Goal: Feedback & Contribution: Contribute content

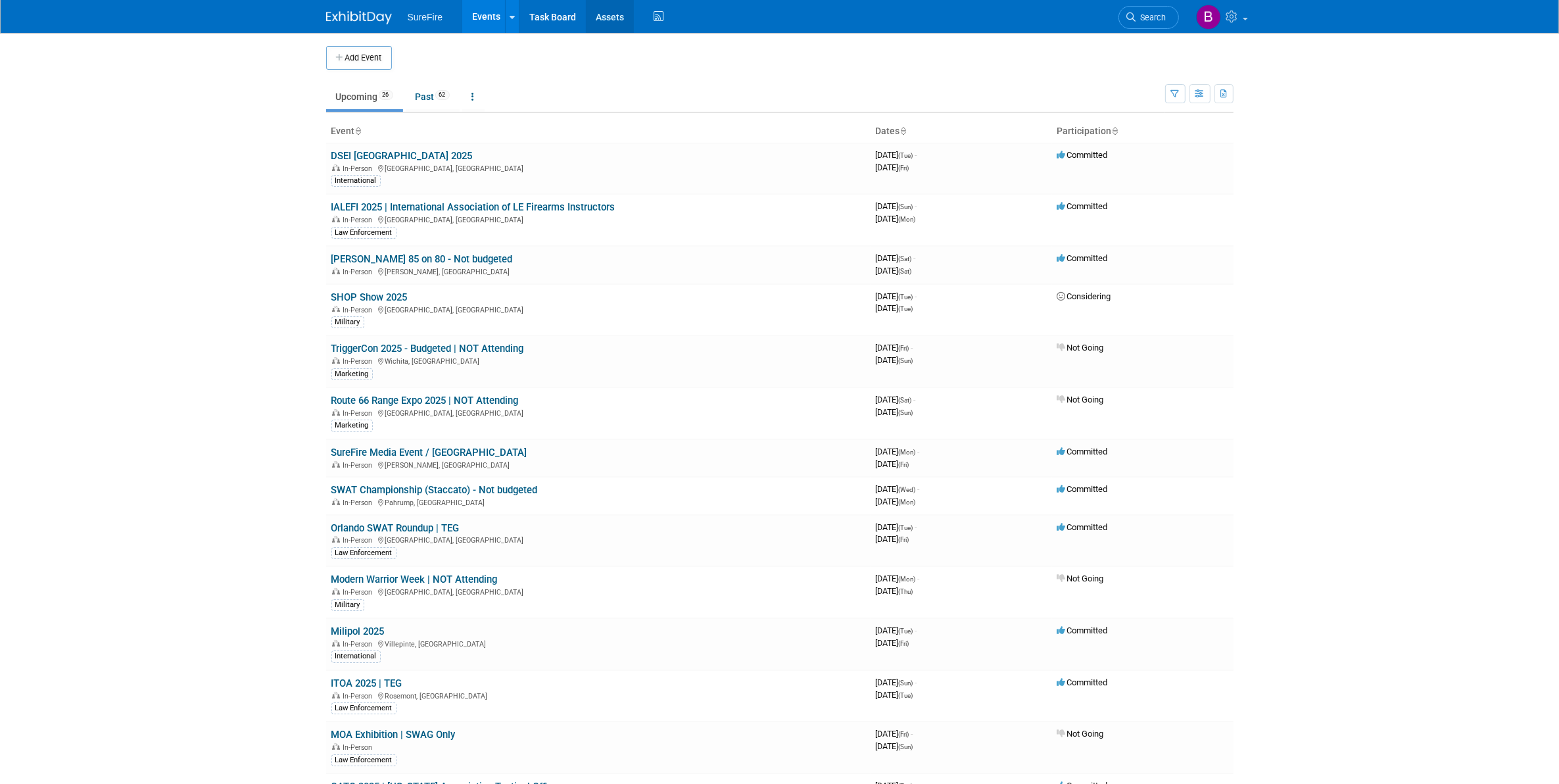
click at [608, 14] on link "Assets" at bounding box center [610, 16] width 48 height 33
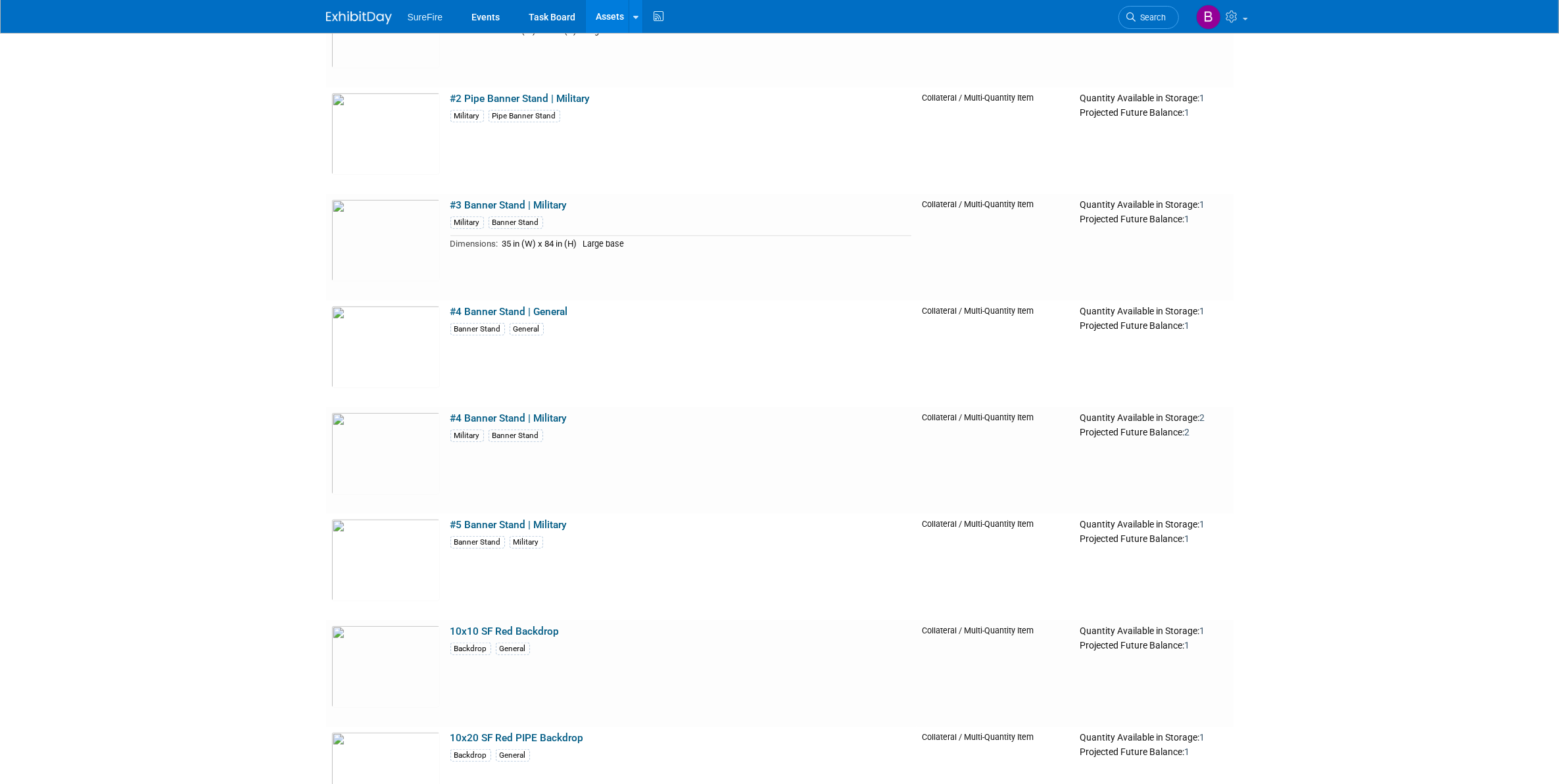
scroll to position [1314, 0]
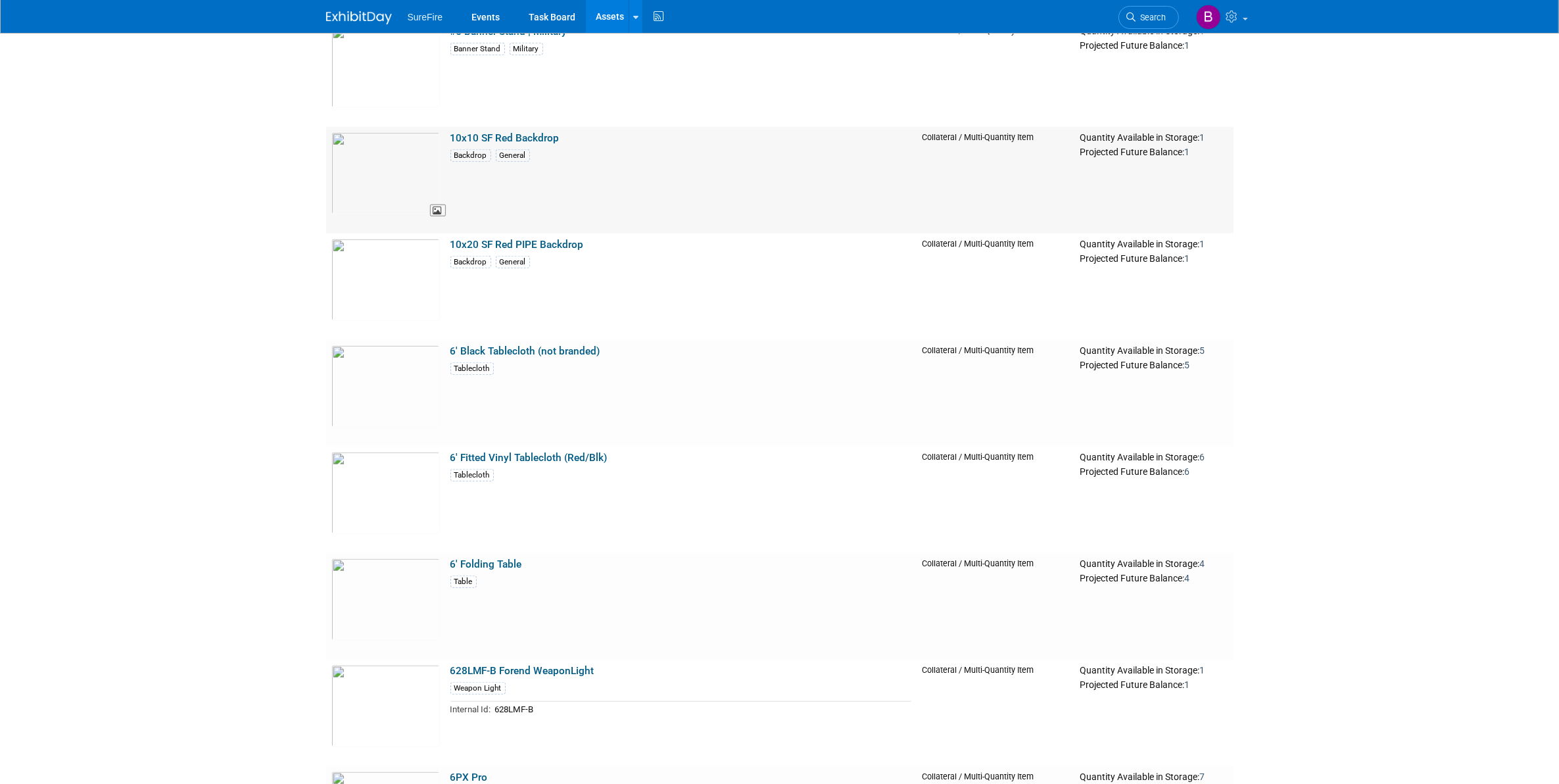
click at [387, 190] on img at bounding box center [385, 173] width 108 height 82
click at [356, 247] on img at bounding box center [385, 280] width 108 height 82
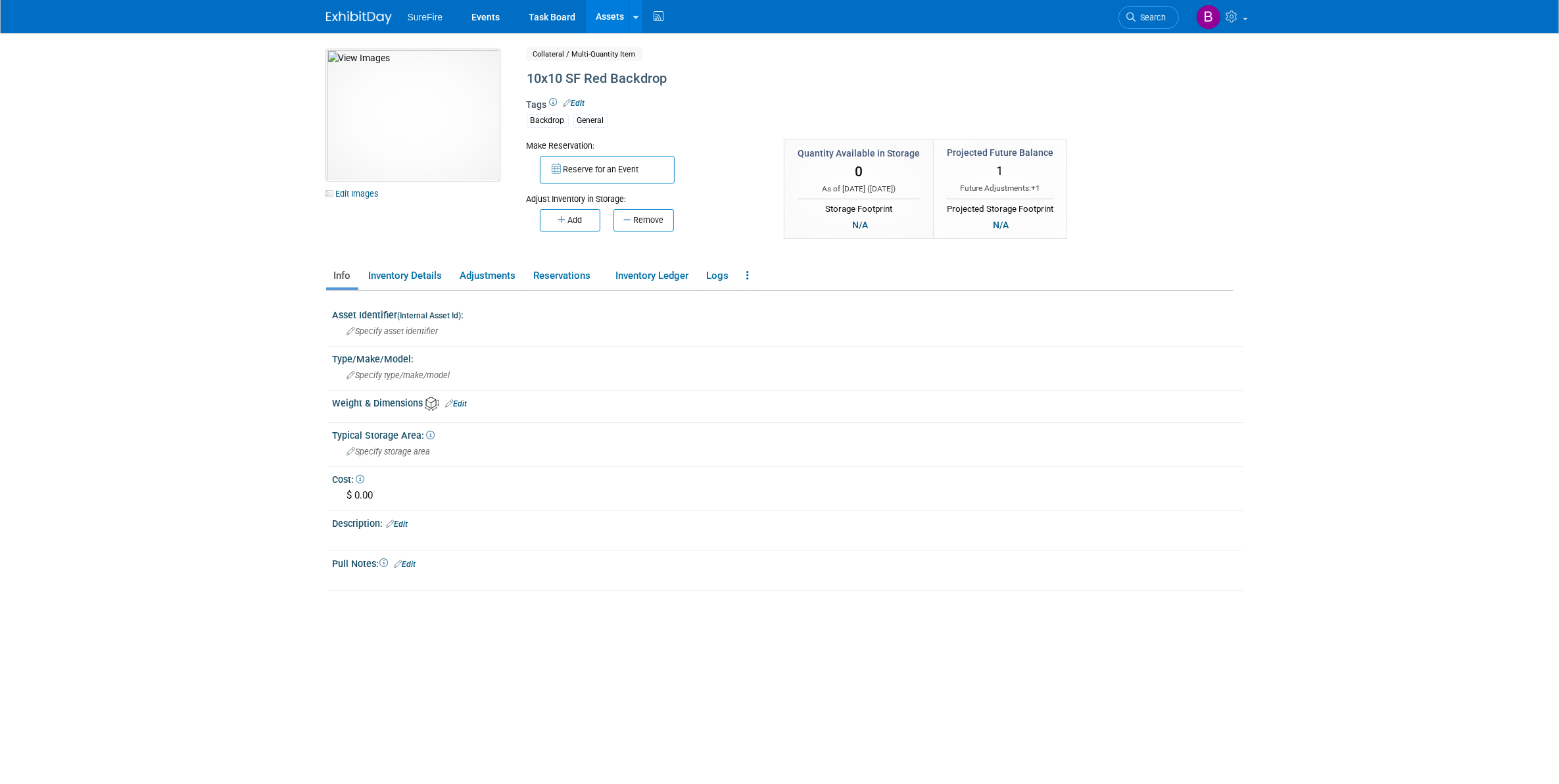
click at [405, 133] on img at bounding box center [413, 115] width 173 height 131
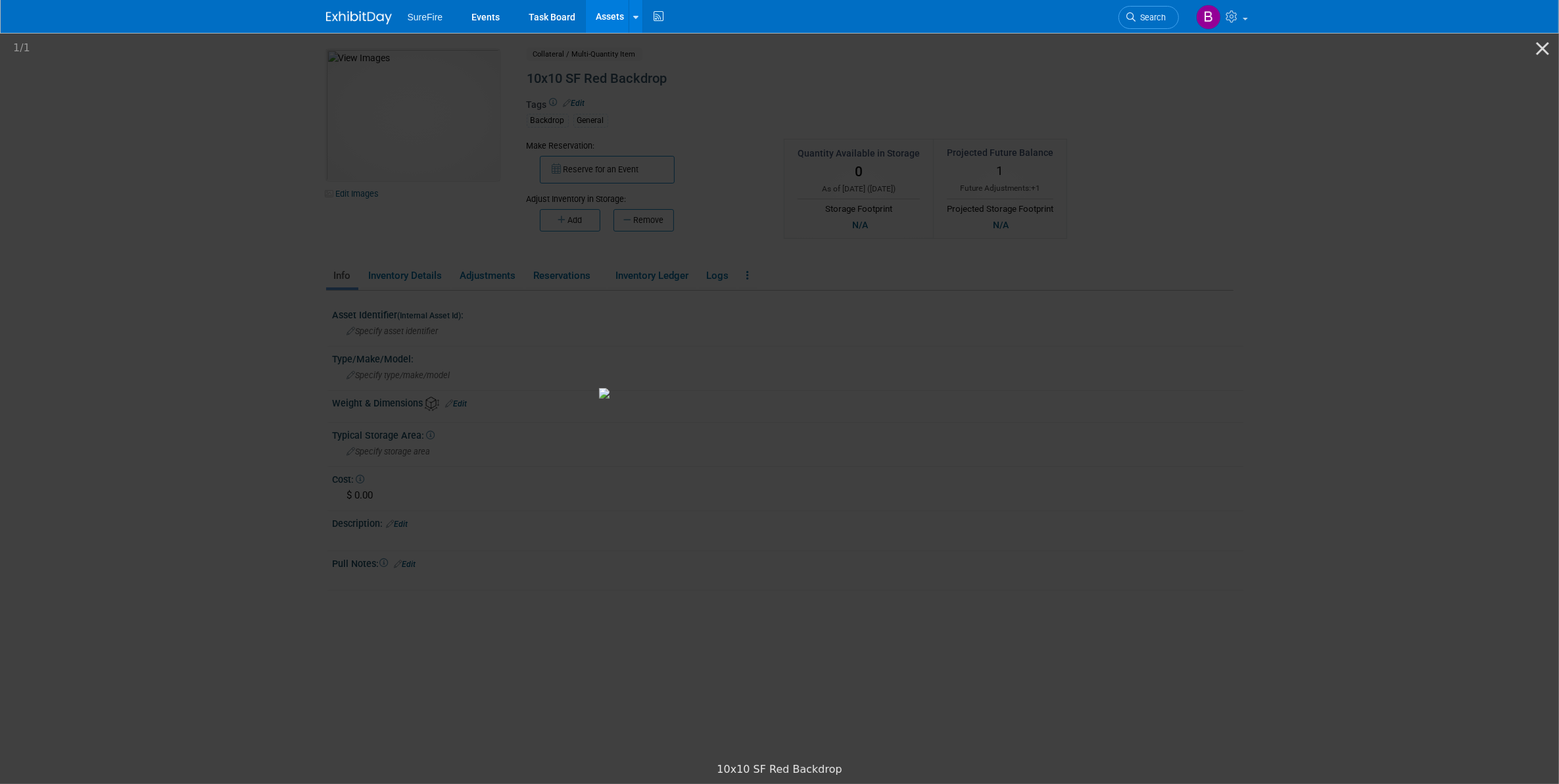
click at [0, 306] on html "SureFire Events Task Board Assets New Asset Search Assets" at bounding box center [780, 392] width 1559 height 784
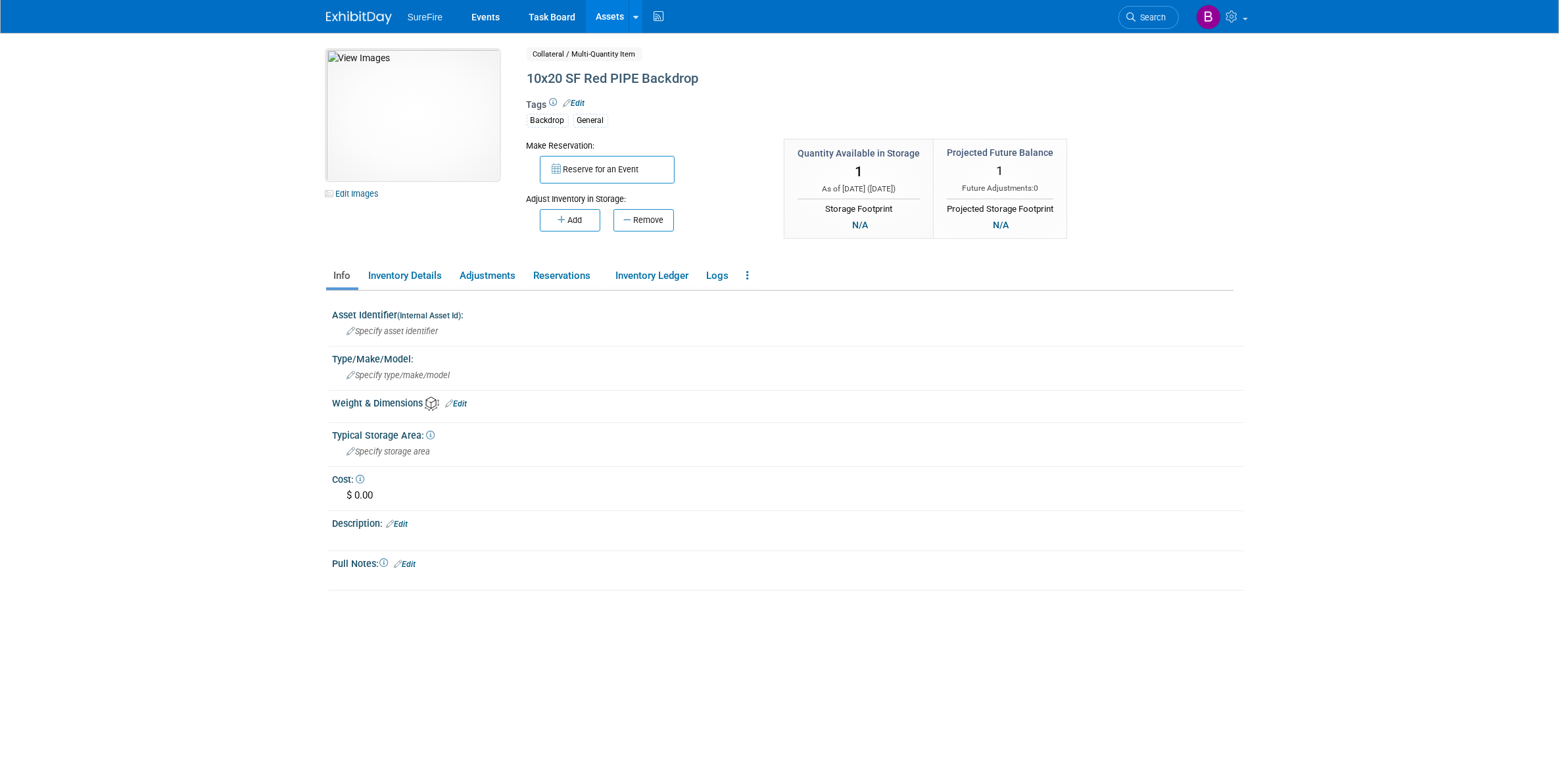
click at [435, 146] on img at bounding box center [413, 115] width 173 height 131
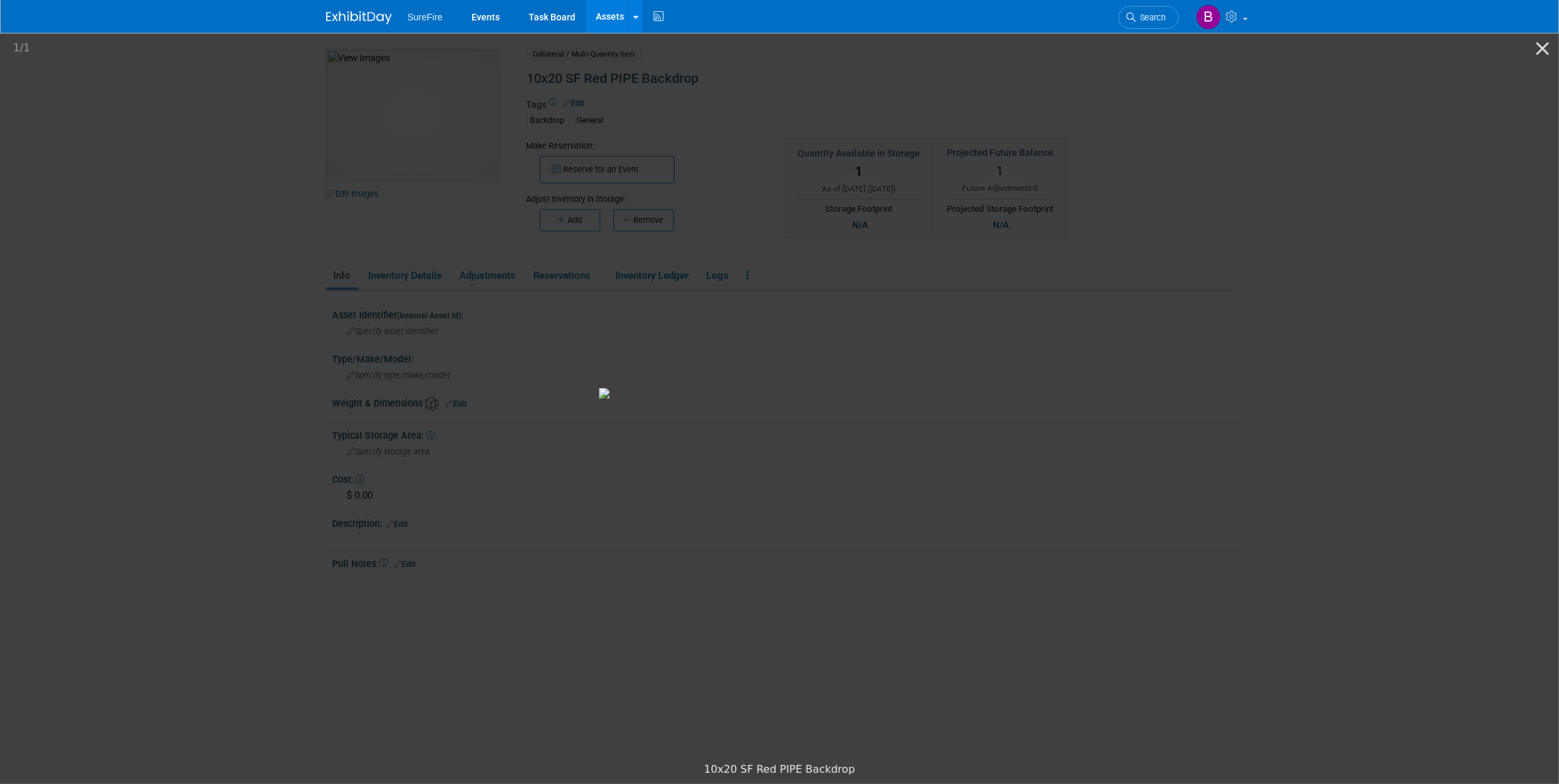
click at [605, 9] on link "Assets" at bounding box center [610, 16] width 48 height 33
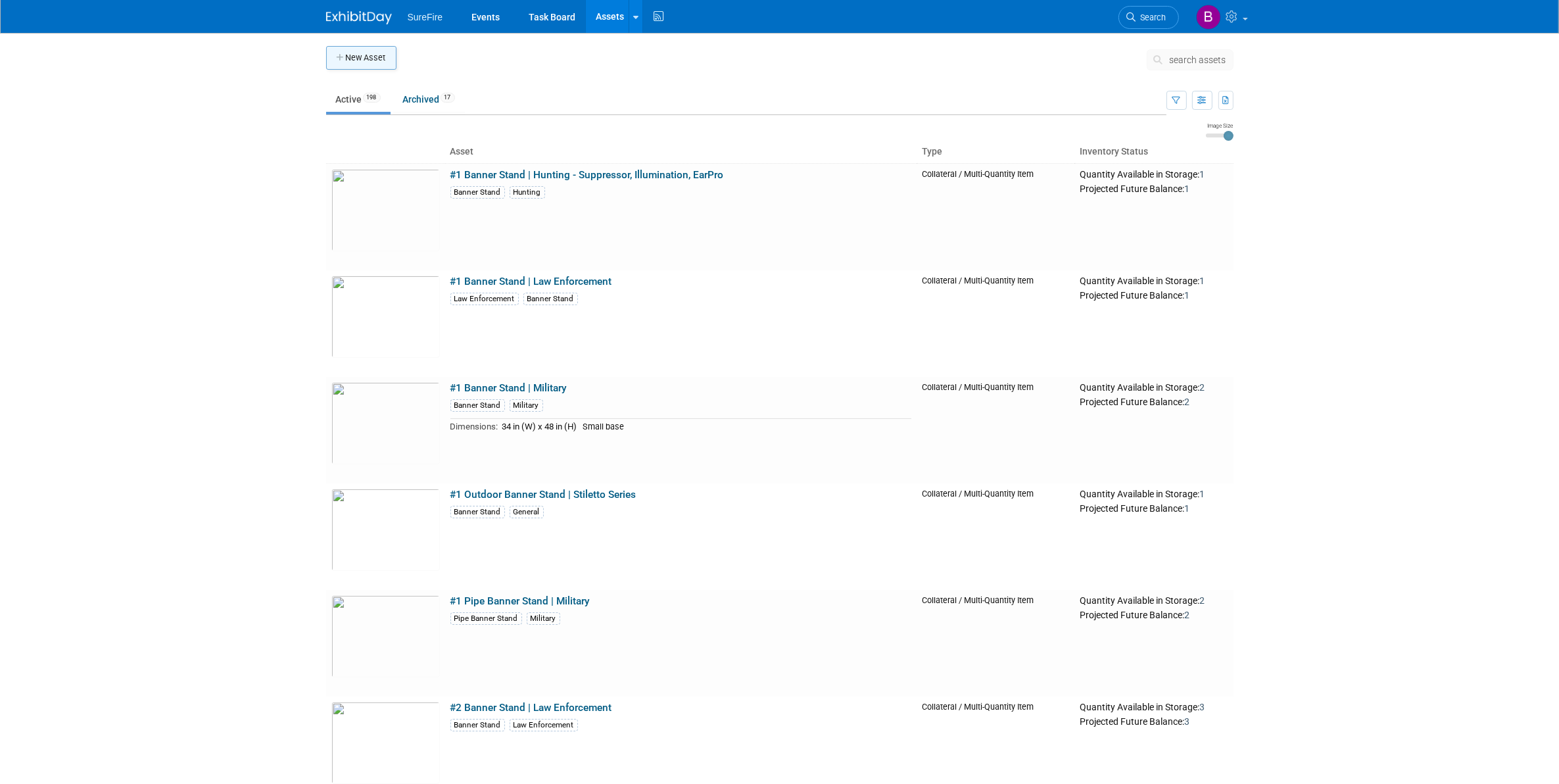
click at [356, 55] on button "New Asset" at bounding box center [361, 57] width 70 height 24
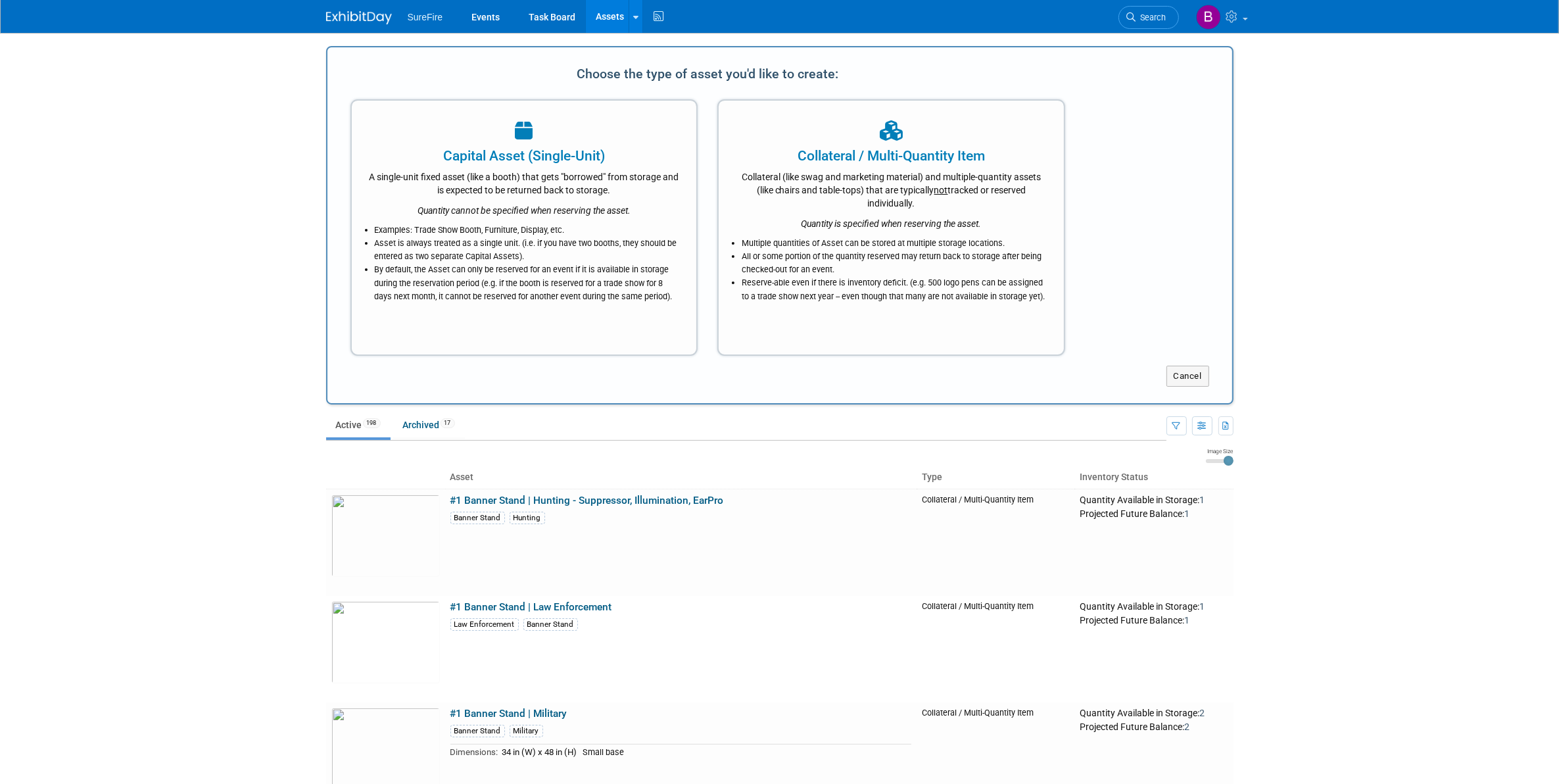
click at [192, 424] on body "SureFire Events Task Board Assets New Asset Search Assets Bulk Upload Assets St…" at bounding box center [780, 392] width 1559 height 784
click at [725, 251] on div "Collateral / Multi-Quantity Item Collateral (like swag and marketing material) …" at bounding box center [891, 228] width 348 height 257
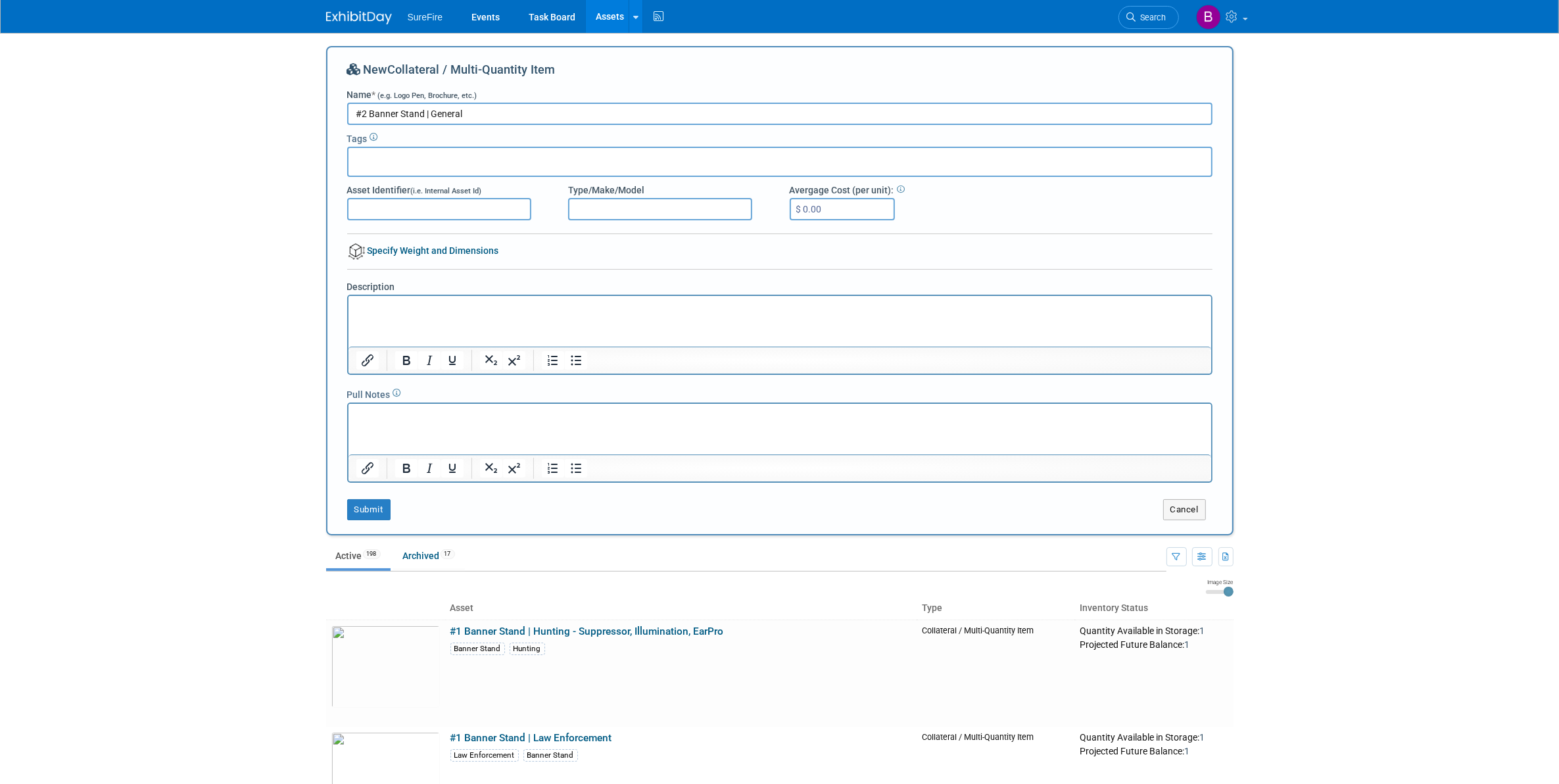
type input "#2 Banner Stand | General"
click at [537, 156] on div at bounding box center [780, 162] width 866 height 31
click at [465, 218] on div "Banner Stand" at bounding box center [426, 221] width 160 height 18
type input "Banner Stand"
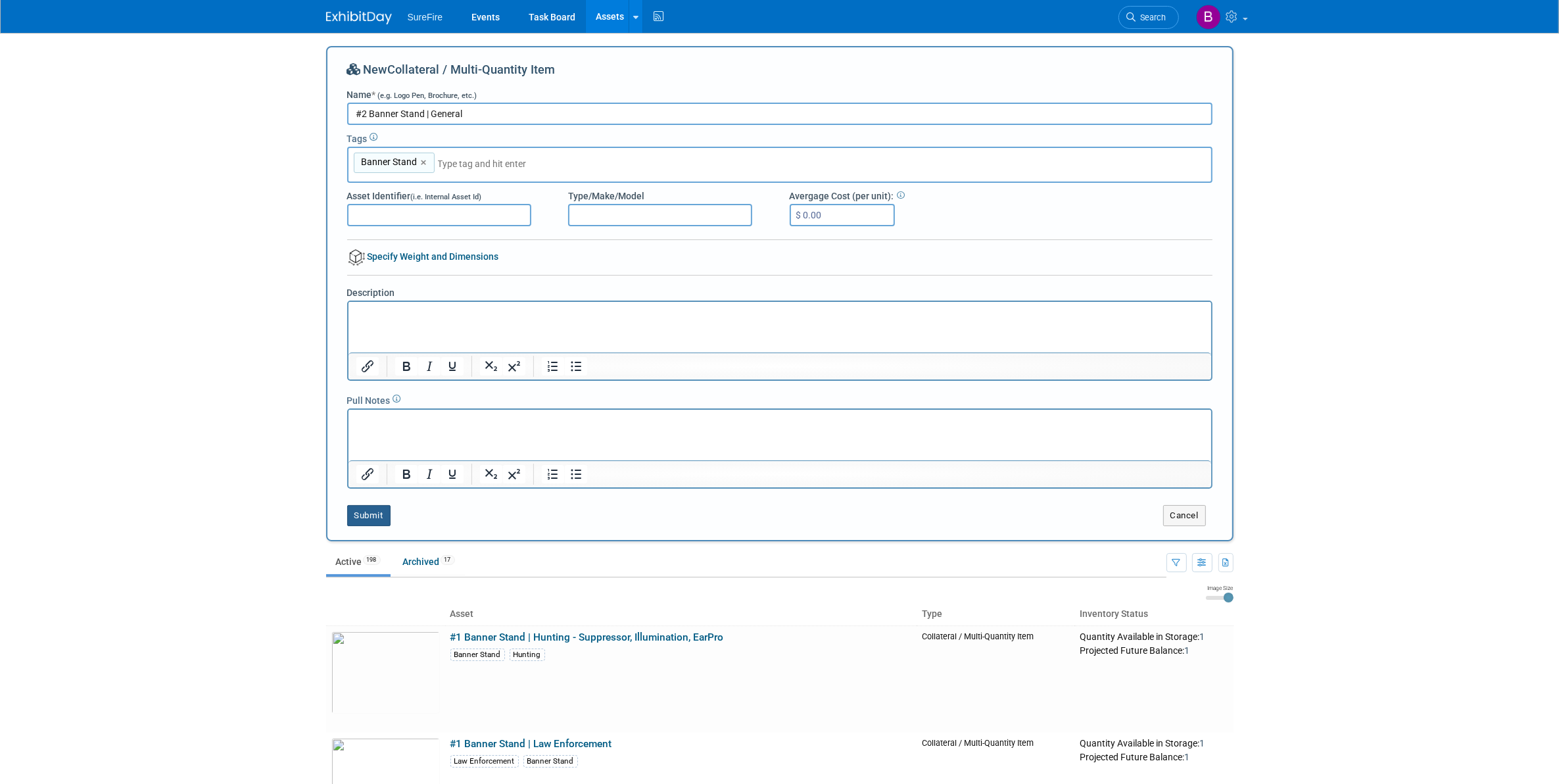
click at [383, 506] on button "Submit" at bounding box center [369, 515] width 43 height 21
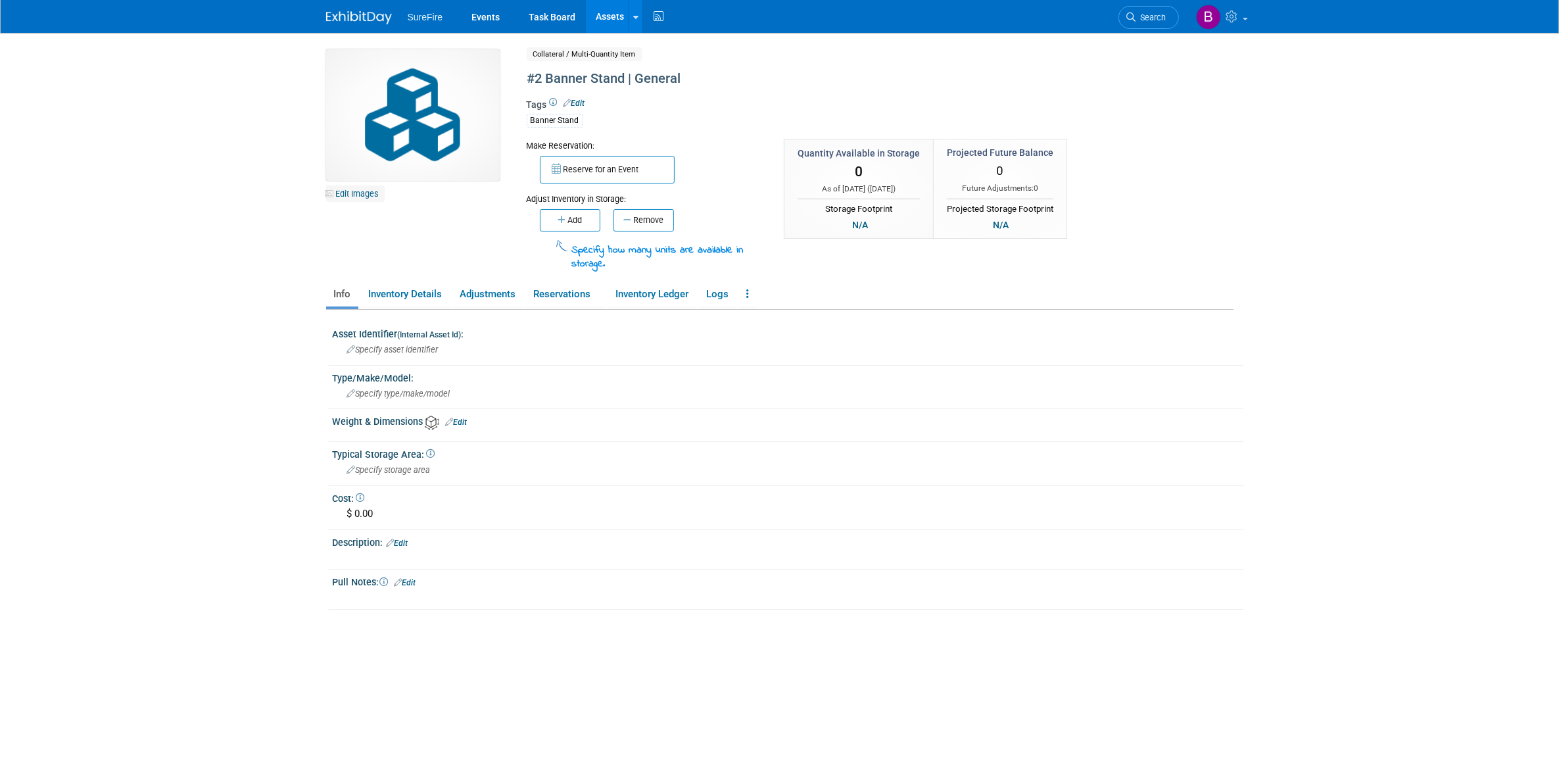
click at [366, 186] on link "Edit Images" at bounding box center [355, 193] width 58 height 16
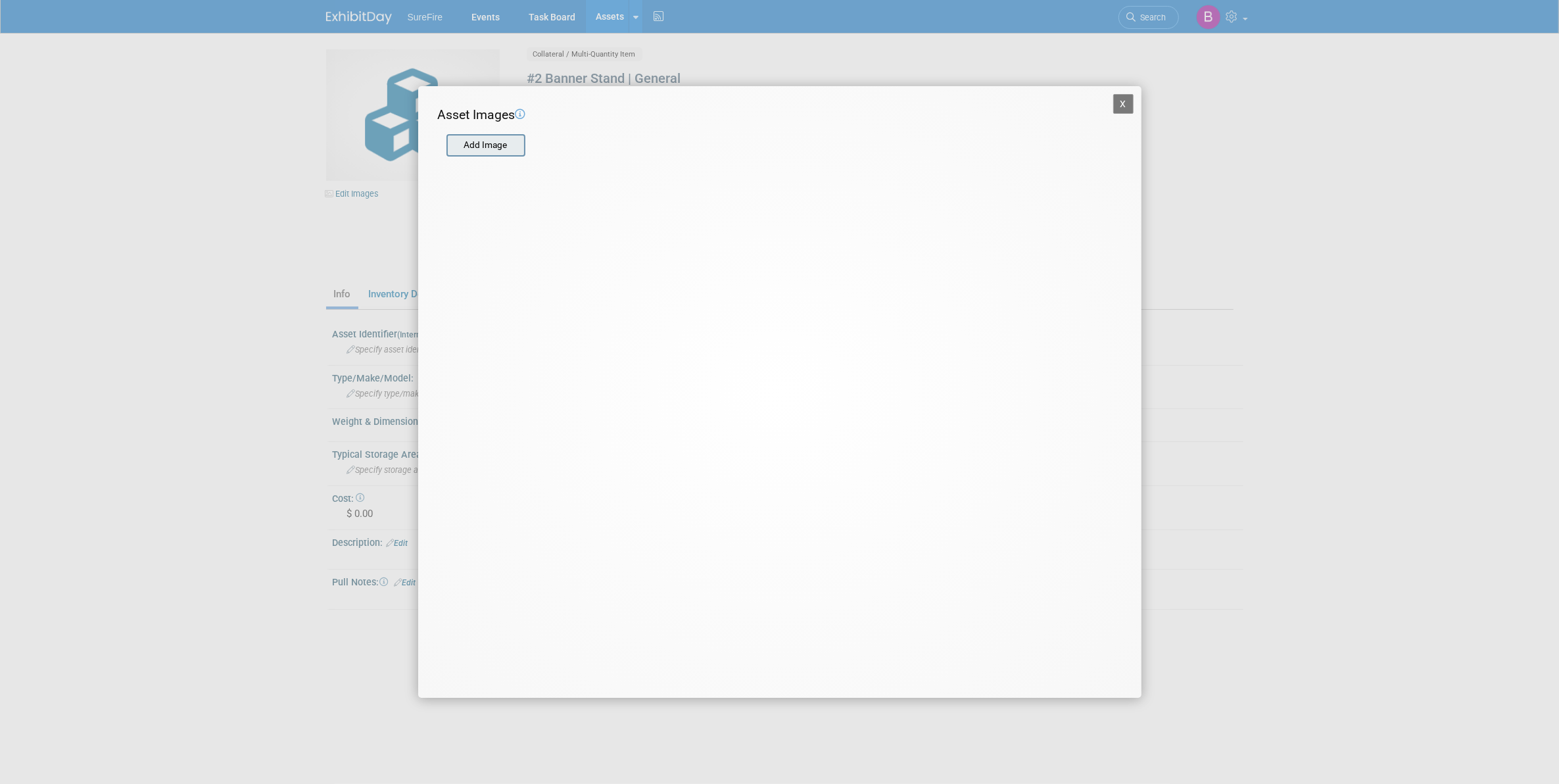
click at [478, 153] on input "file" at bounding box center [445, 145] width 156 height 20
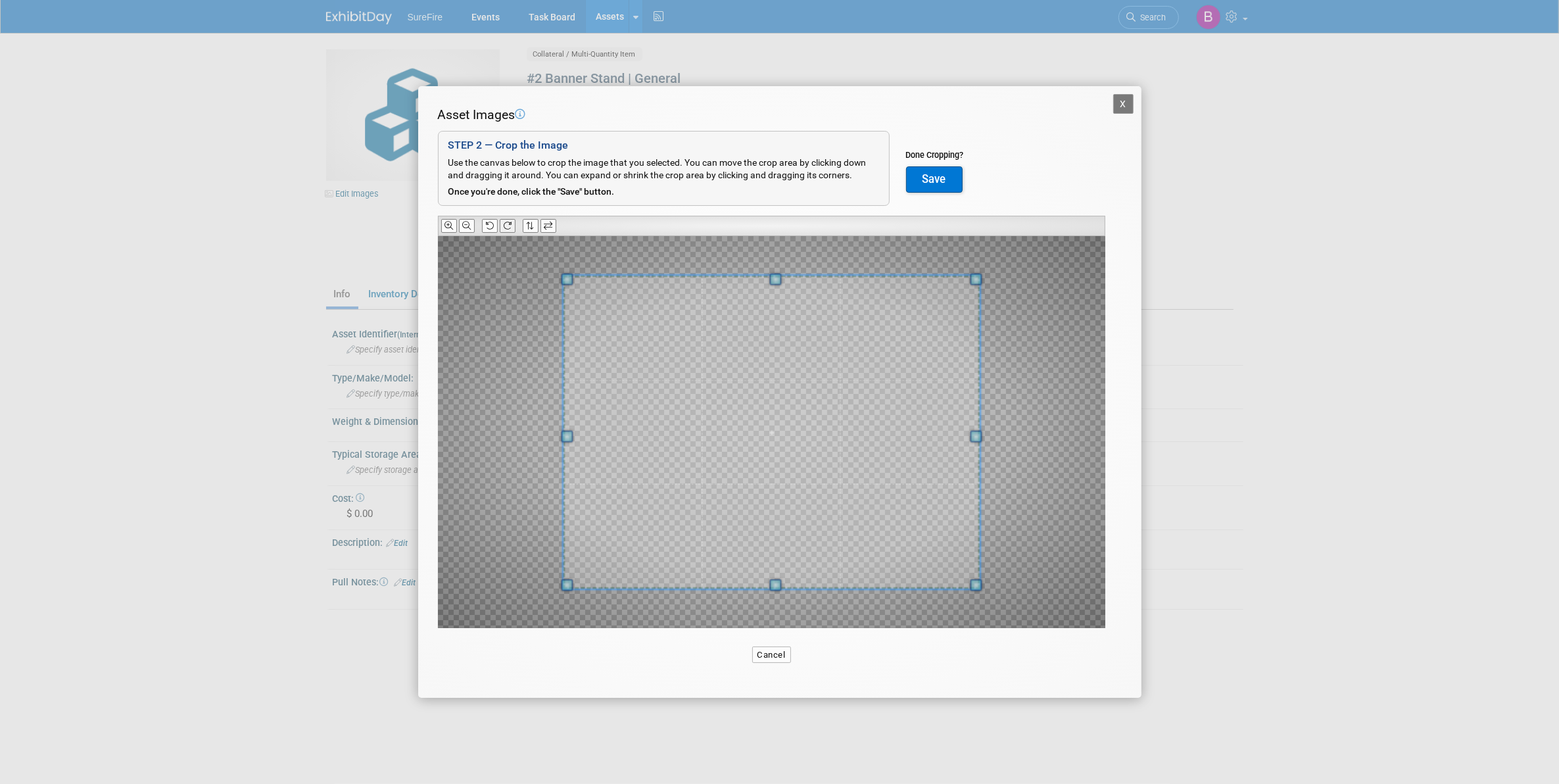
click at [508, 232] on button at bounding box center [508, 226] width 15 height 13
click at [462, 231] on button at bounding box center [466, 226] width 15 height 13
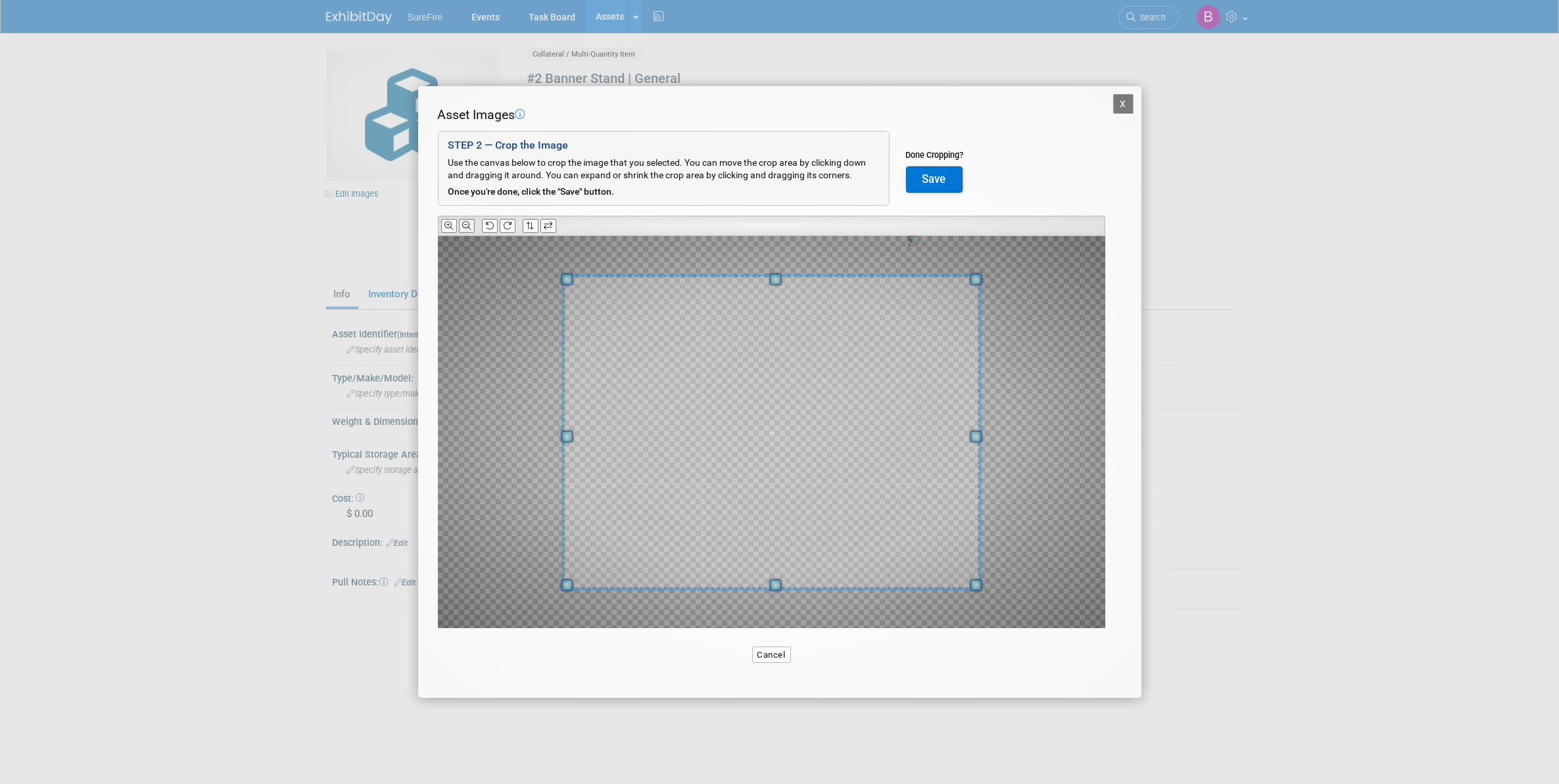
click at [462, 231] on button at bounding box center [466, 226] width 15 height 13
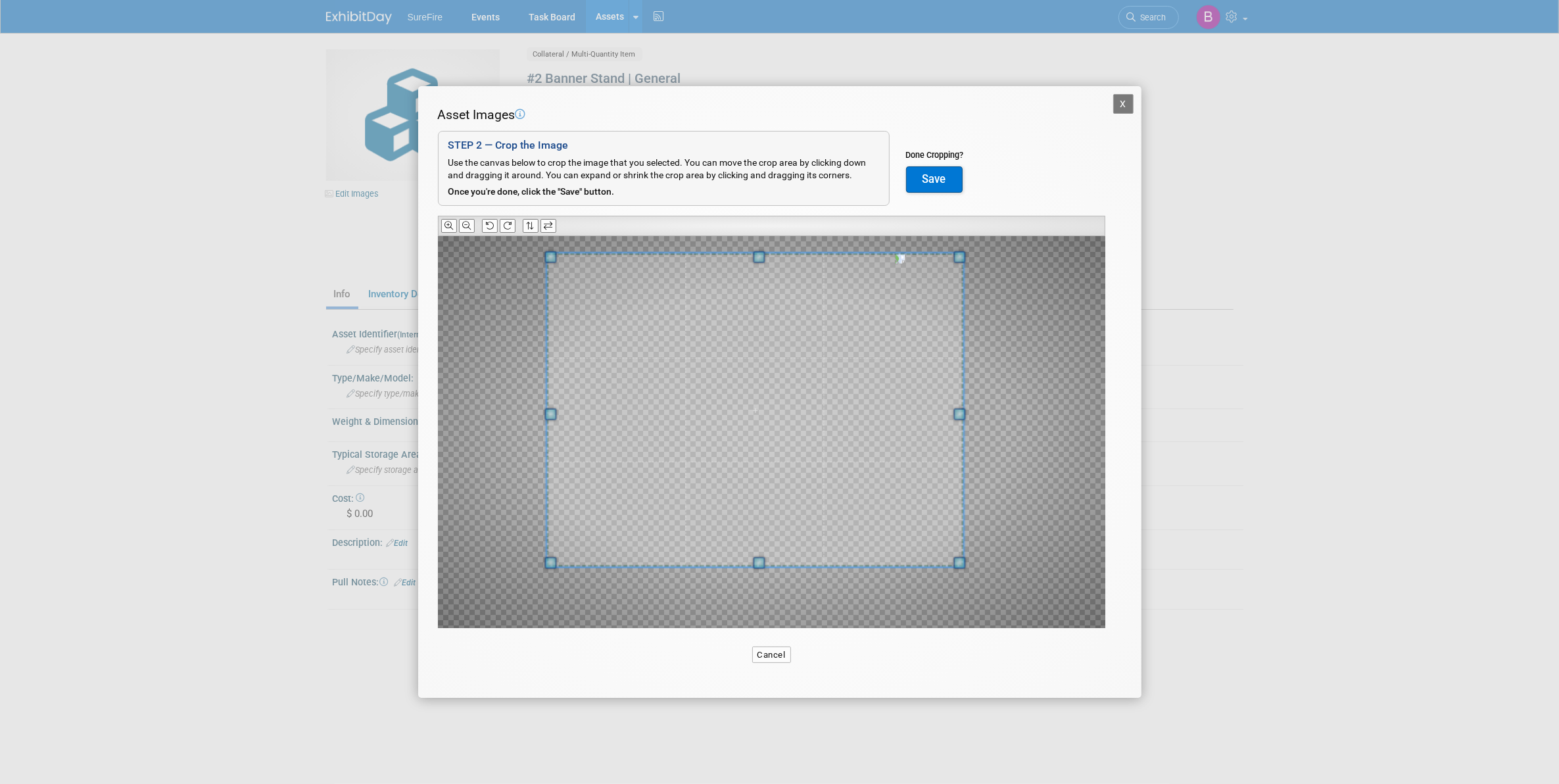
click at [709, 325] on span at bounding box center [755, 410] width 417 height 314
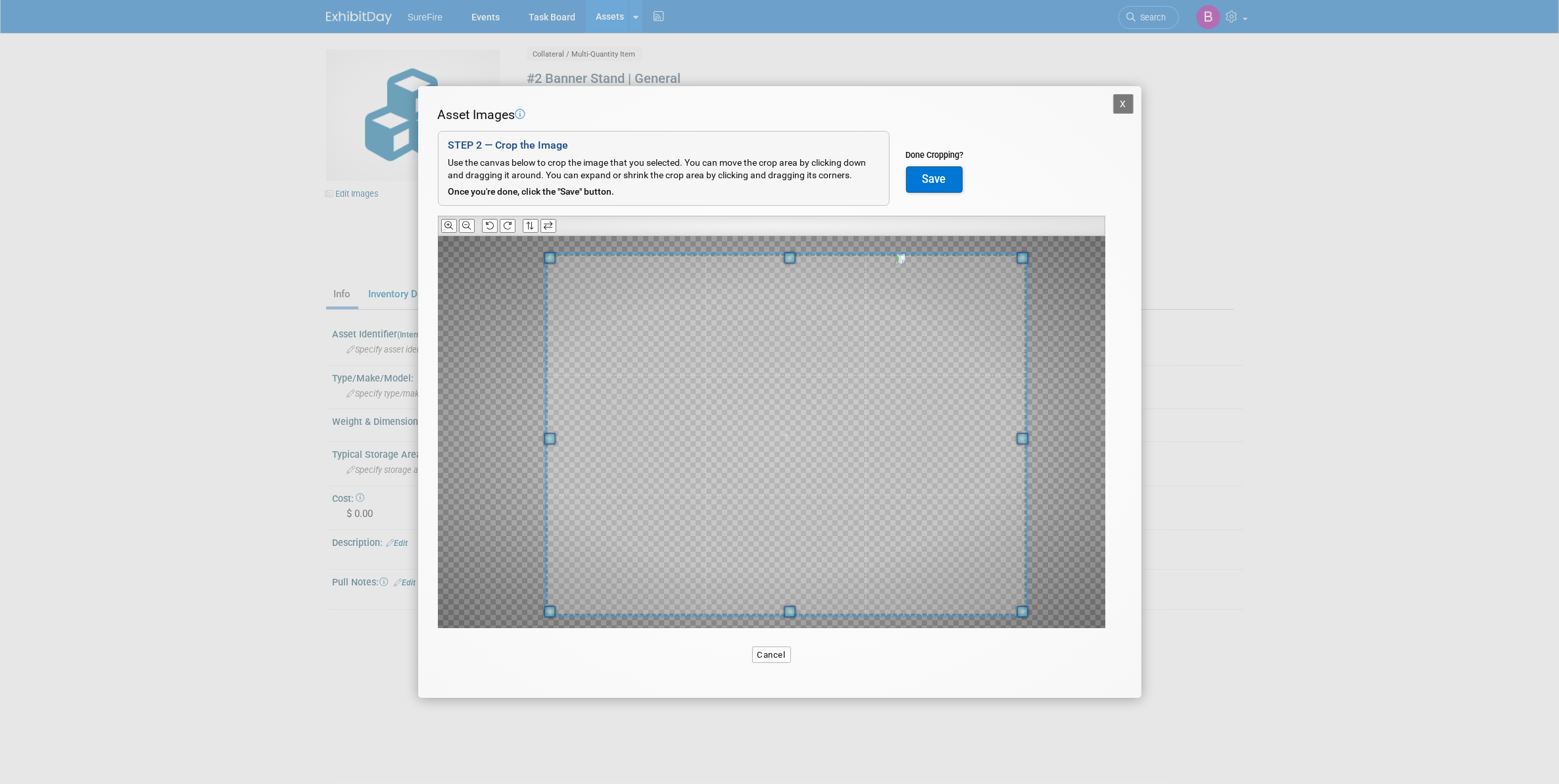
click at [1024, 644] on div "Asset Images Add Image STEP 2 — Crop the Image Use the canvas below to crop the…" at bounding box center [780, 388] width 684 height 564
click at [926, 179] on button "Save" at bounding box center [934, 179] width 56 height 26
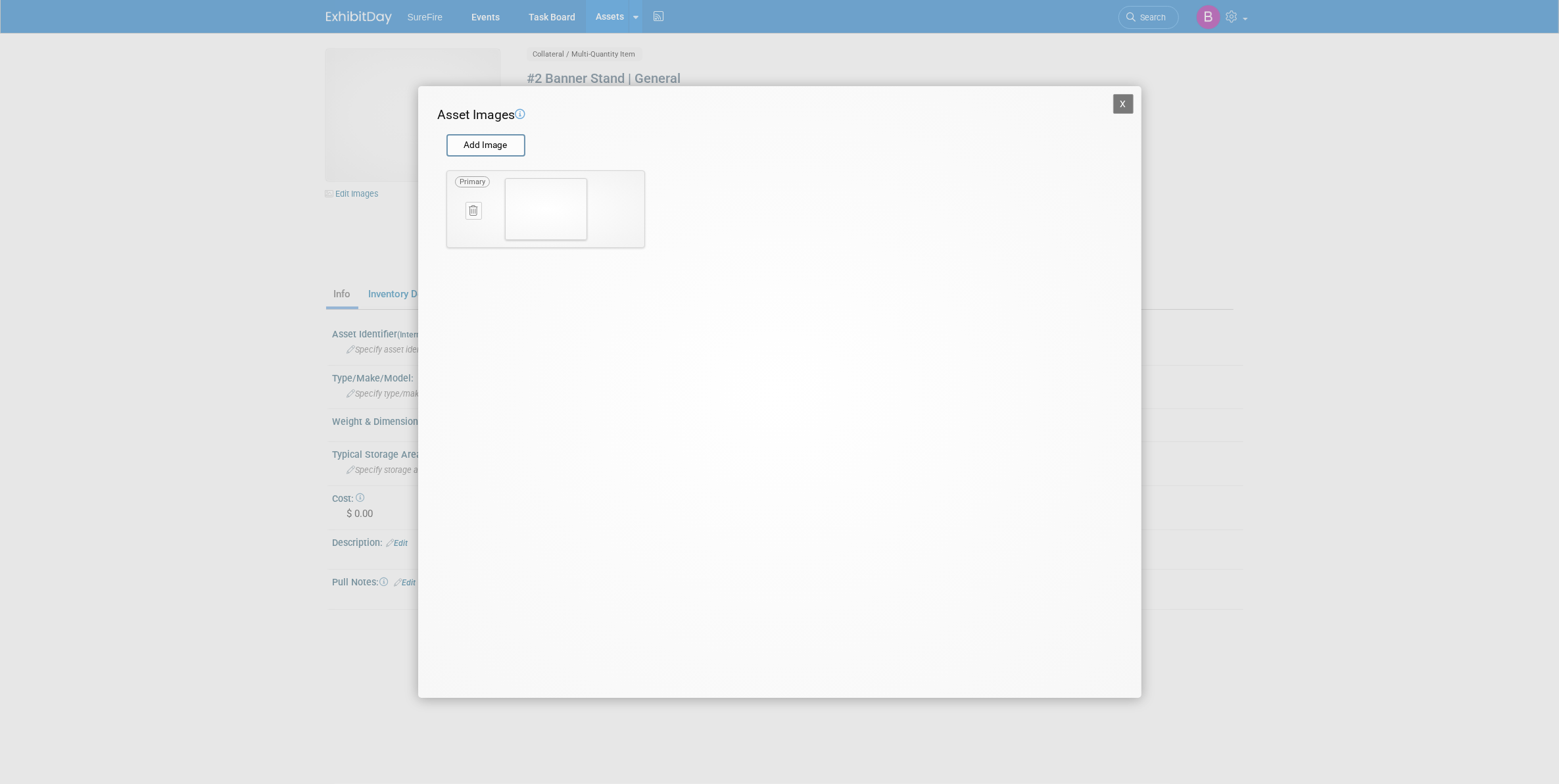
click at [1125, 96] on button "X" at bounding box center [1124, 103] width 21 height 20
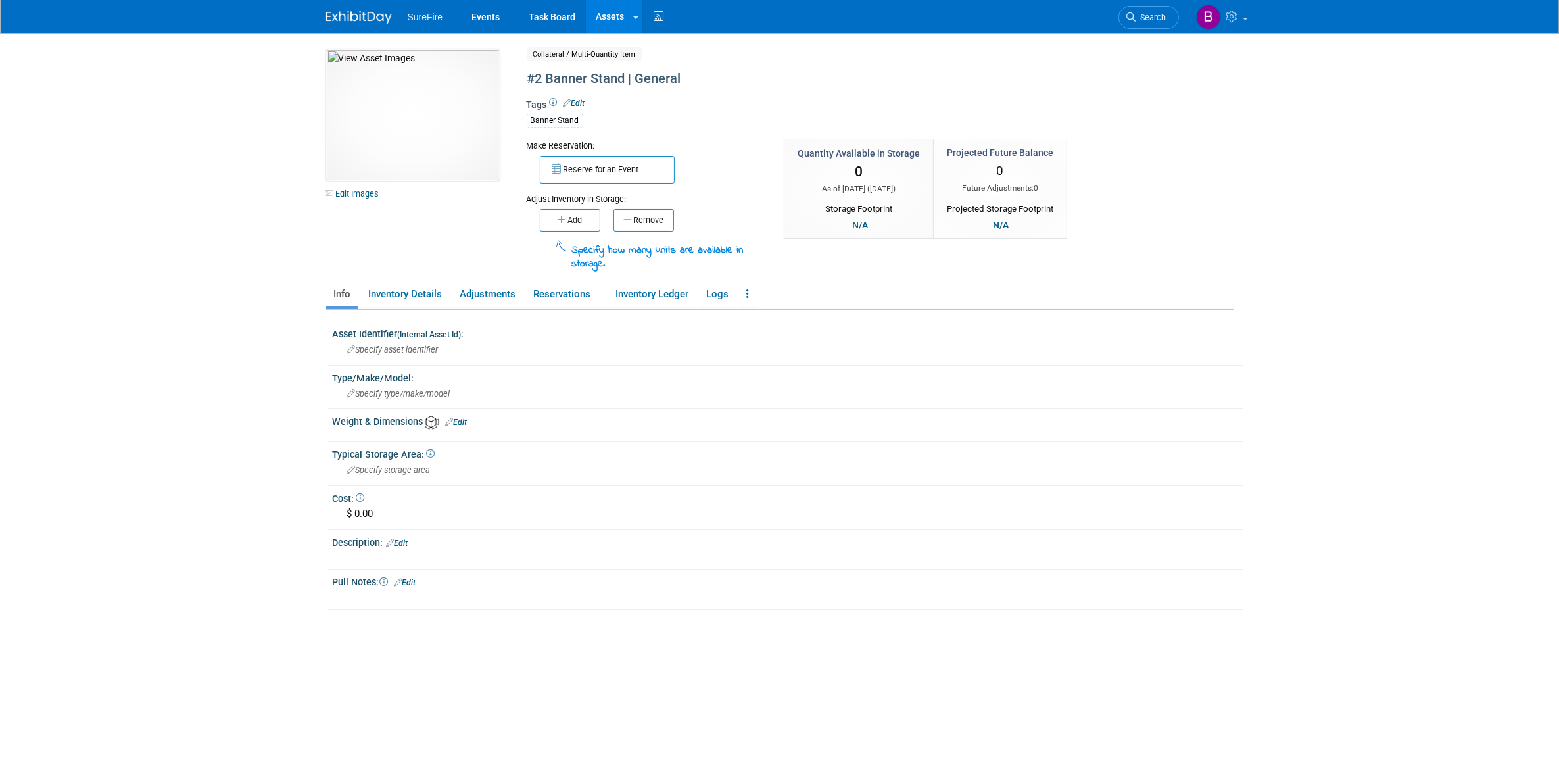
click at [594, 15] on link "Assets" at bounding box center [610, 16] width 48 height 33
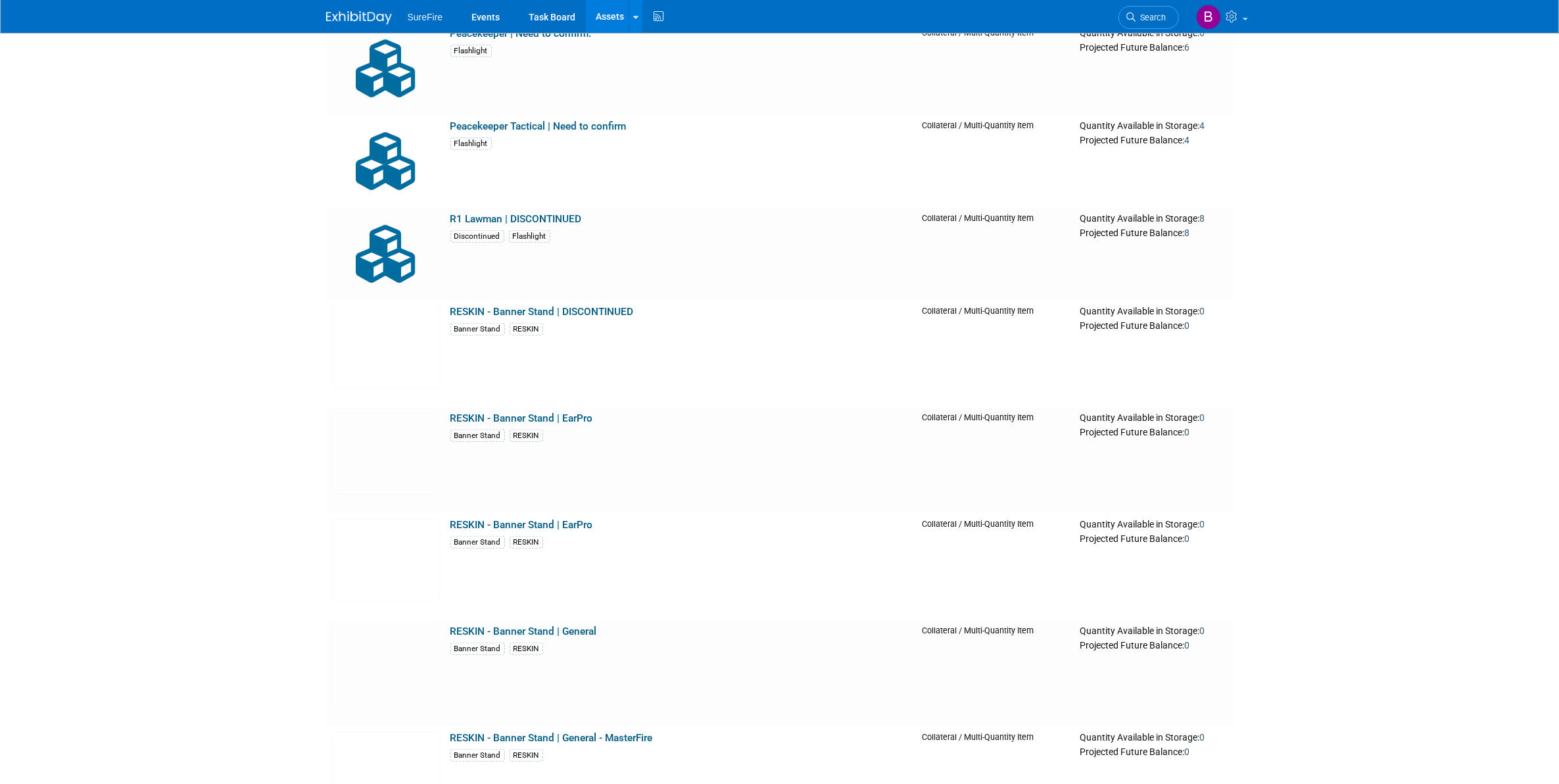
scroll to position [13751, 0]
